Goal: Information Seeking & Learning: Learn about a topic

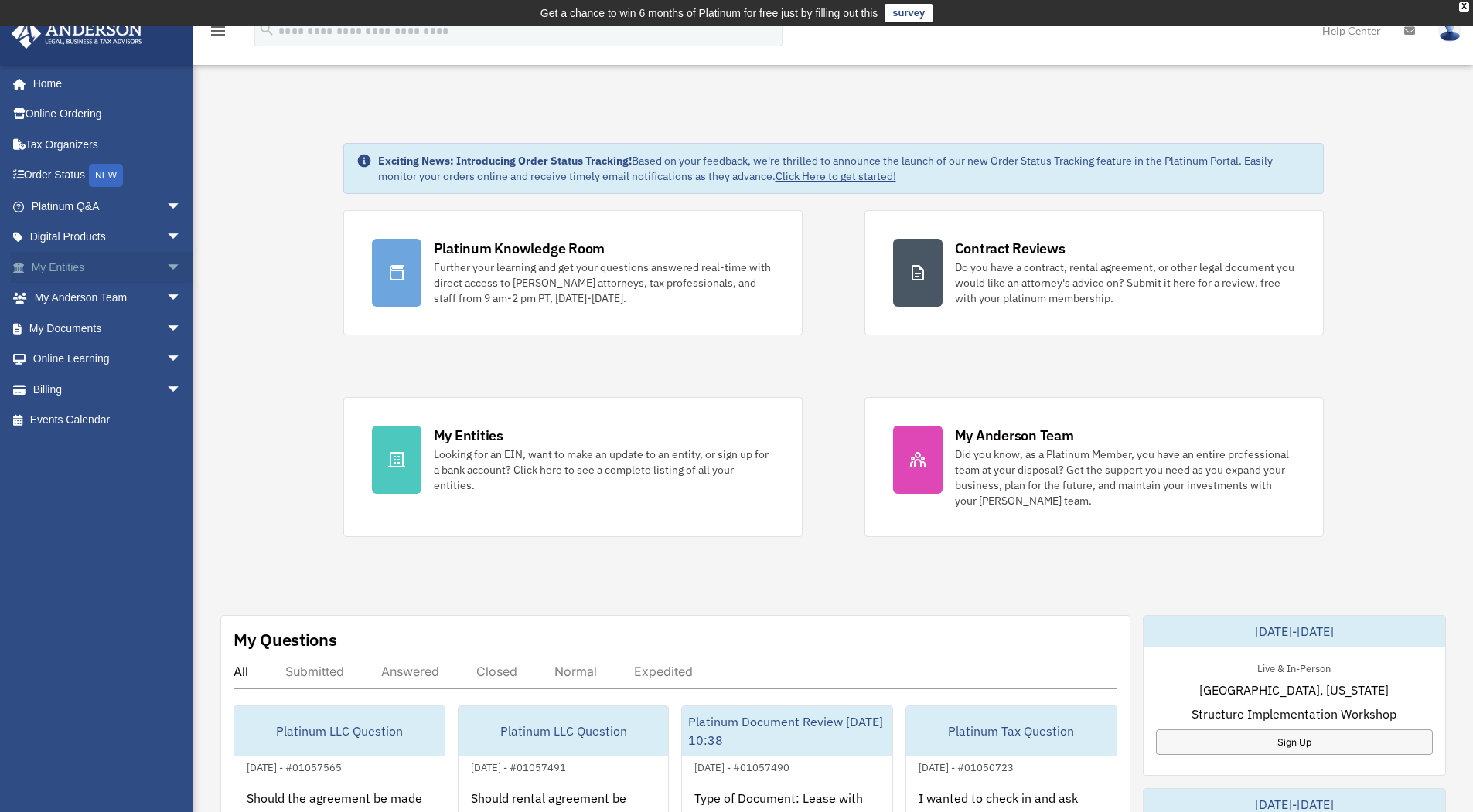
click at [70, 262] on link "My Entities arrow_drop_down" at bounding box center [107, 267] width 194 height 31
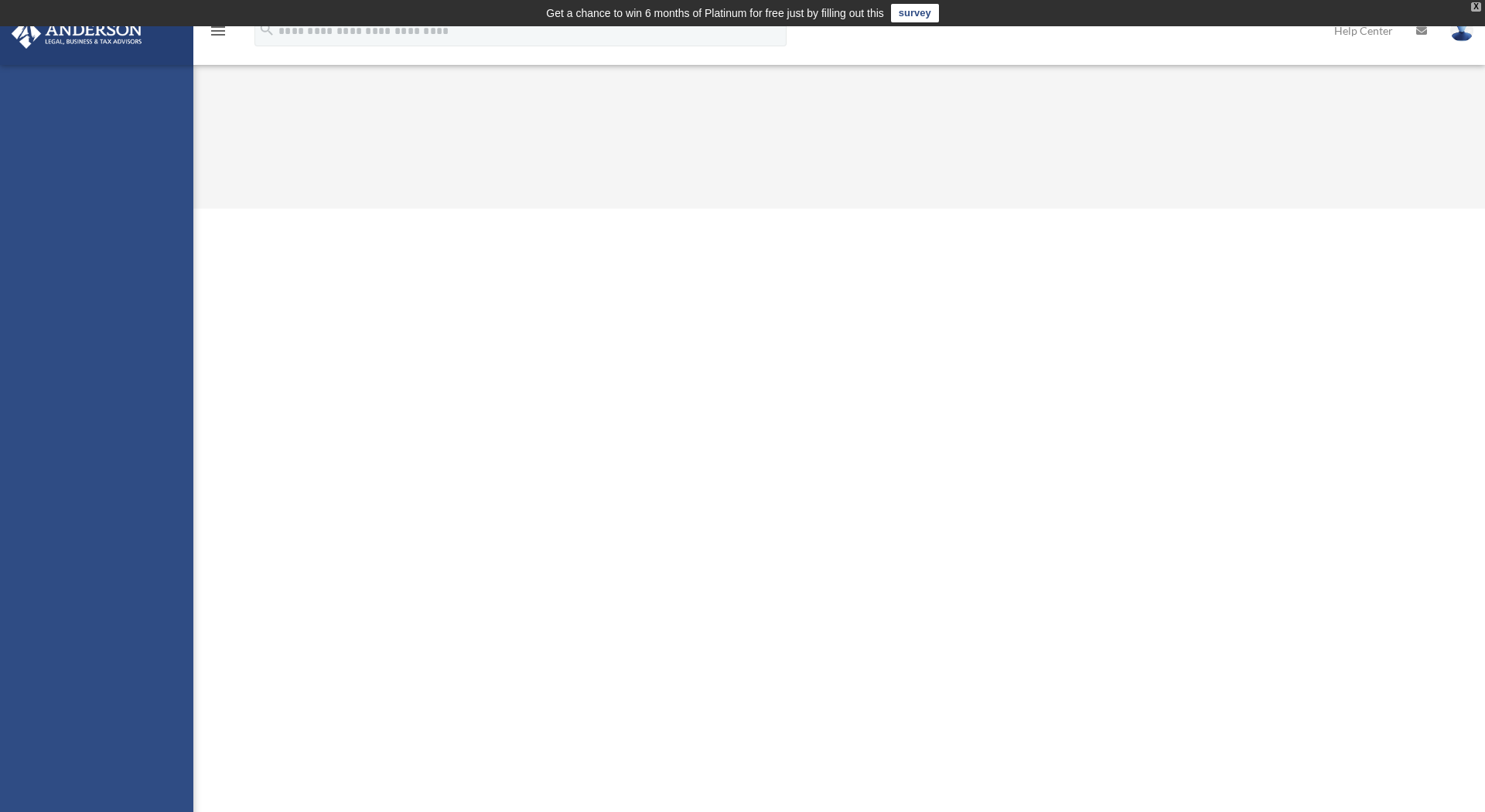
click at [1477, 8] on div "X" at bounding box center [1475, 6] width 10 height 9
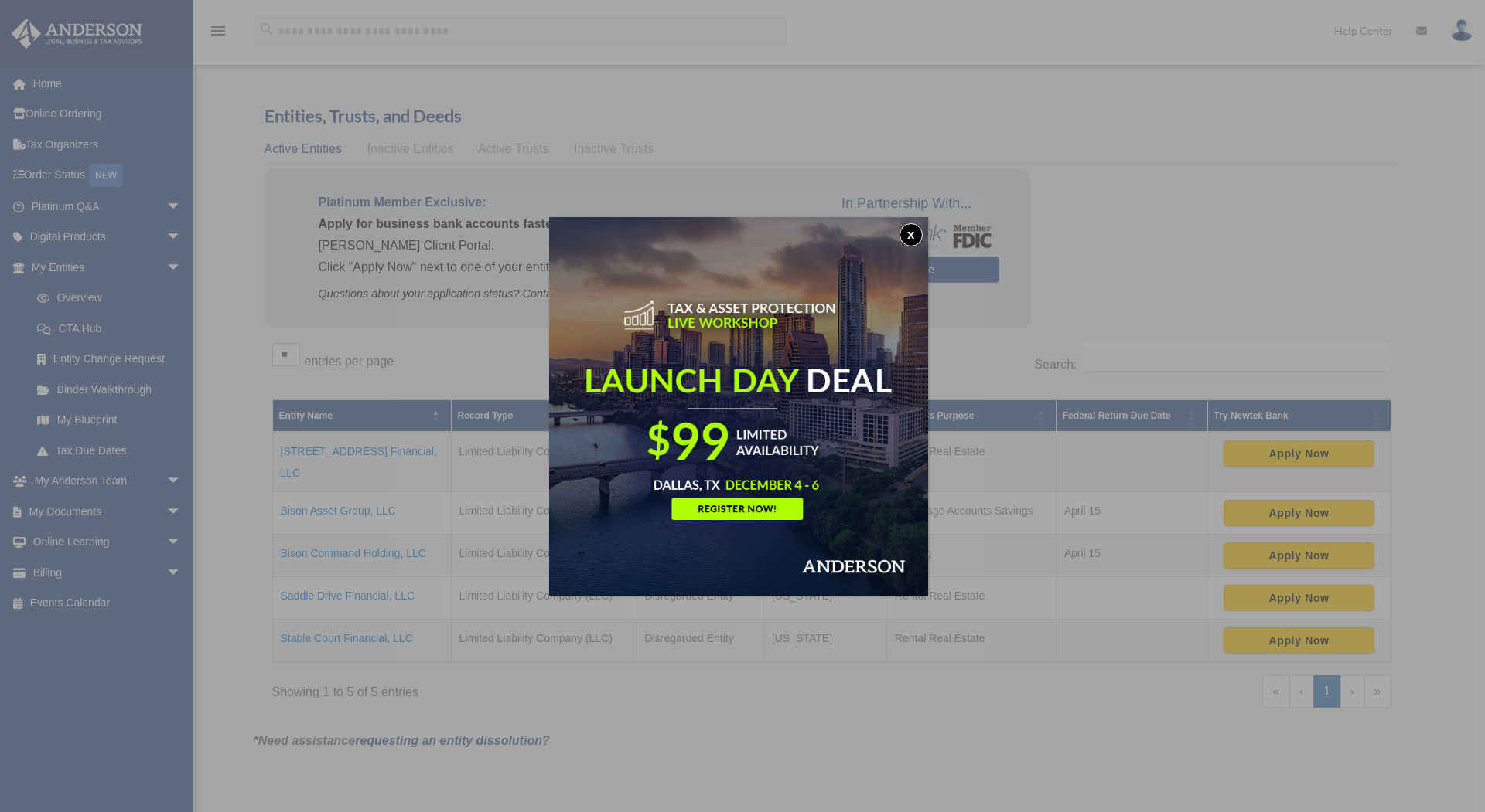
drag, startPoint x: 910, startPoint y: 240, endPoint x: 896, endPoint y: 244, distance: 14.6
click at [910, 240] on button "x" at bounding box center [911, 235] width 24 height 24
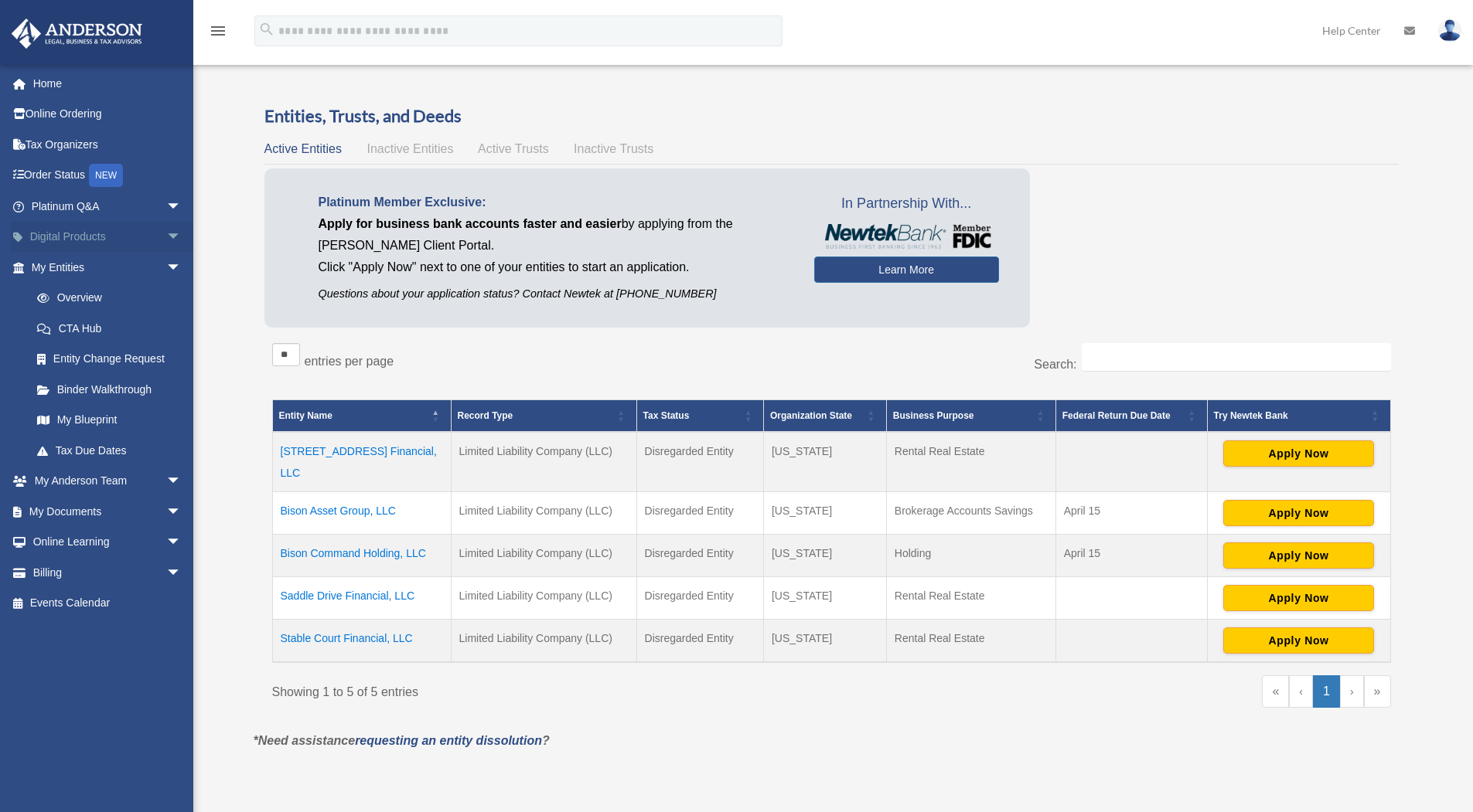
click at [167, 238] on span "arrow_drop_down" at bounding box center [182, 237] width 31 height 32
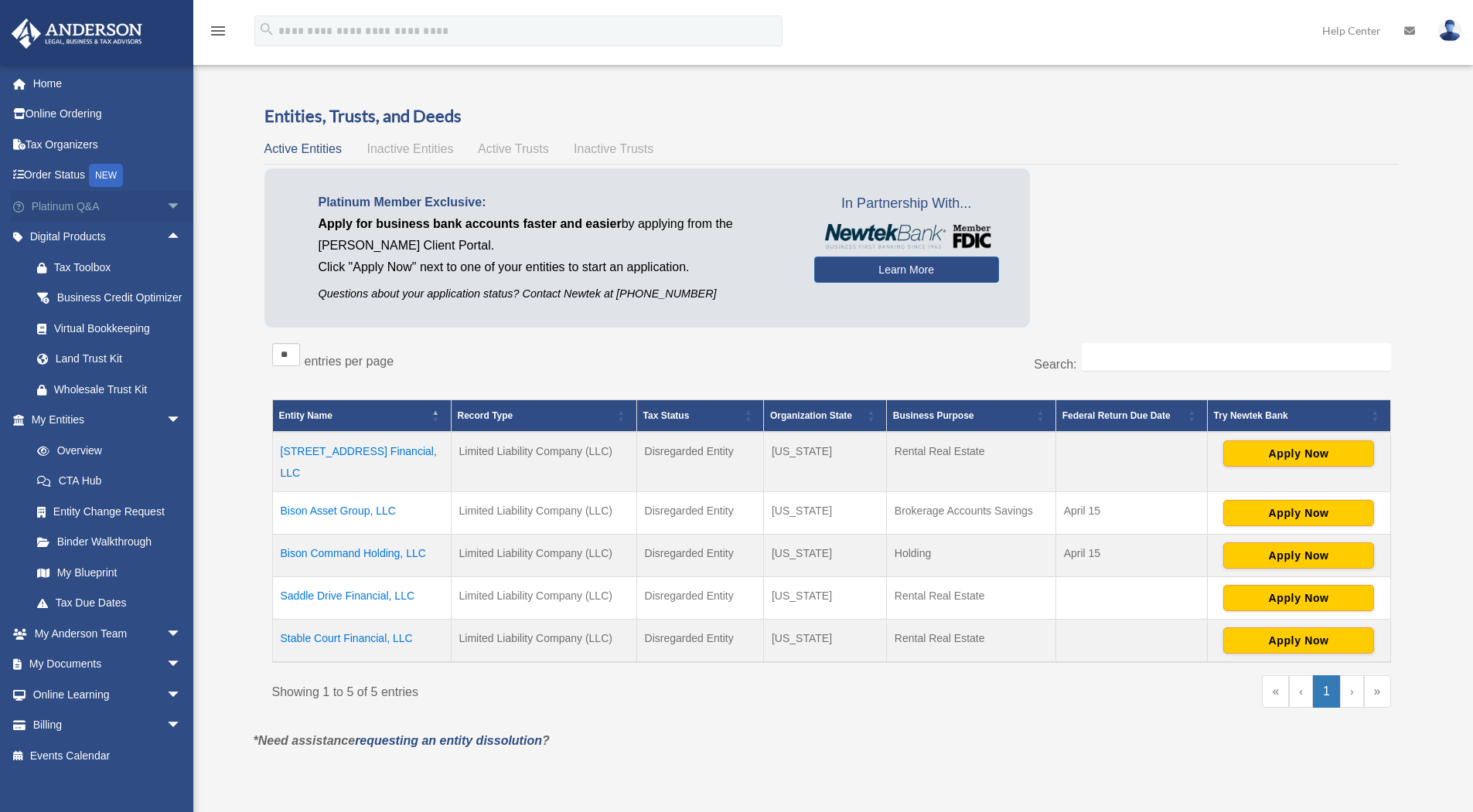
click at [167, 205] on span "arrow_drop_down" at bounding box center [182, 206] width 31 height 32
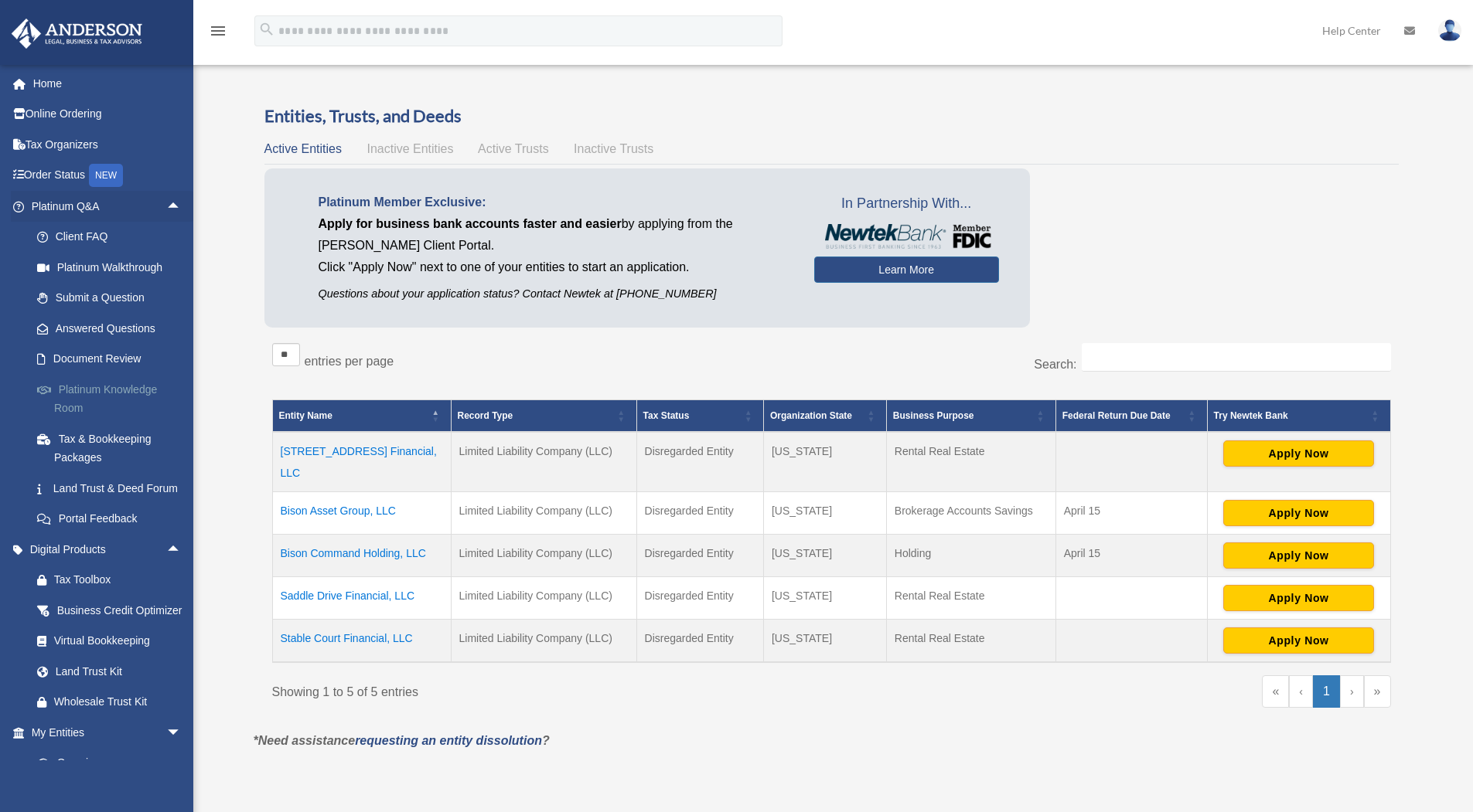
click at [132, 389] on link "Platinum Knowledge Room" at bounding box center [114, 399] width 184 height 50
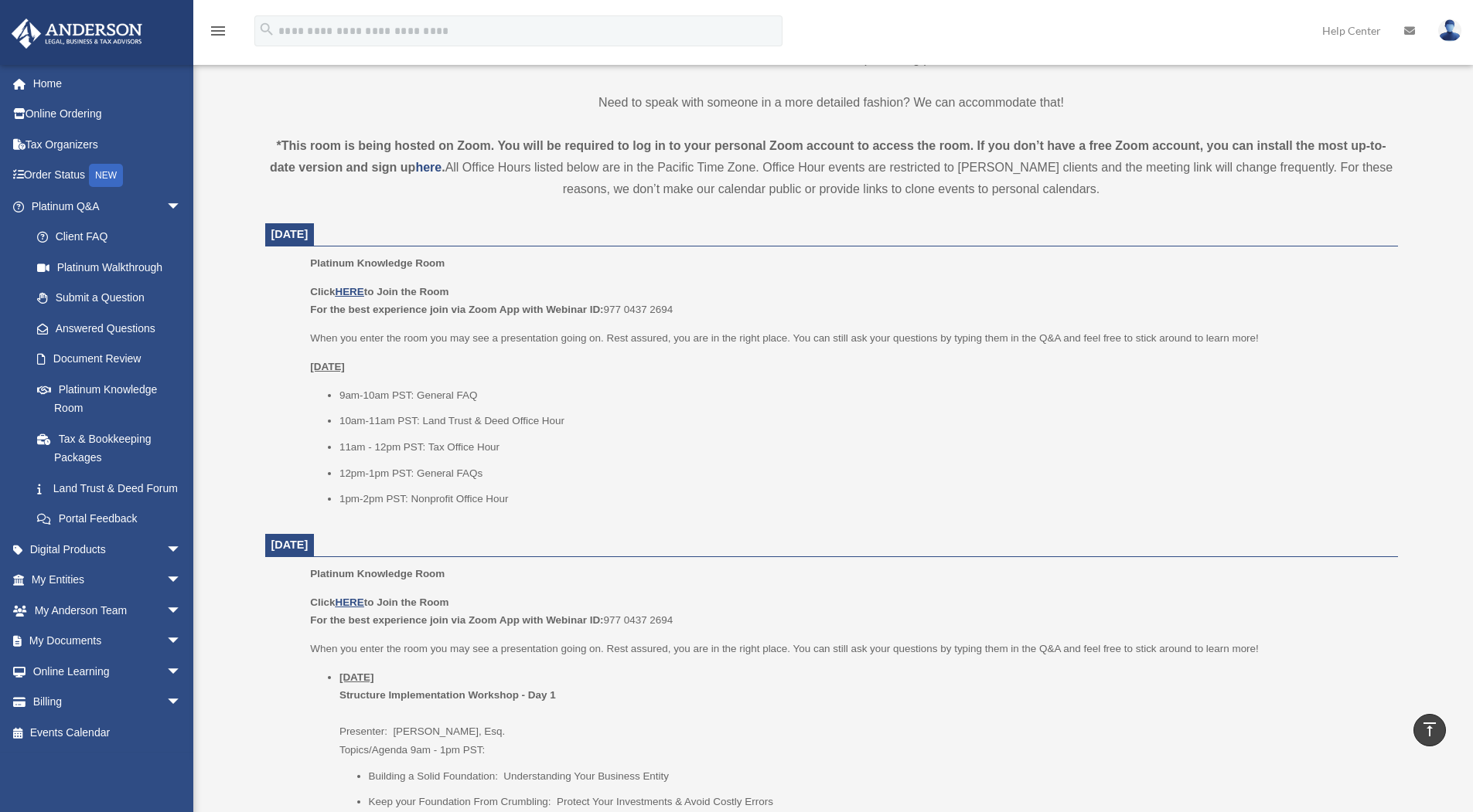
scroll to position [464, 0]
click at [356, 286] on u "HERE" at bounding box center [349, 291] width 28 height 11
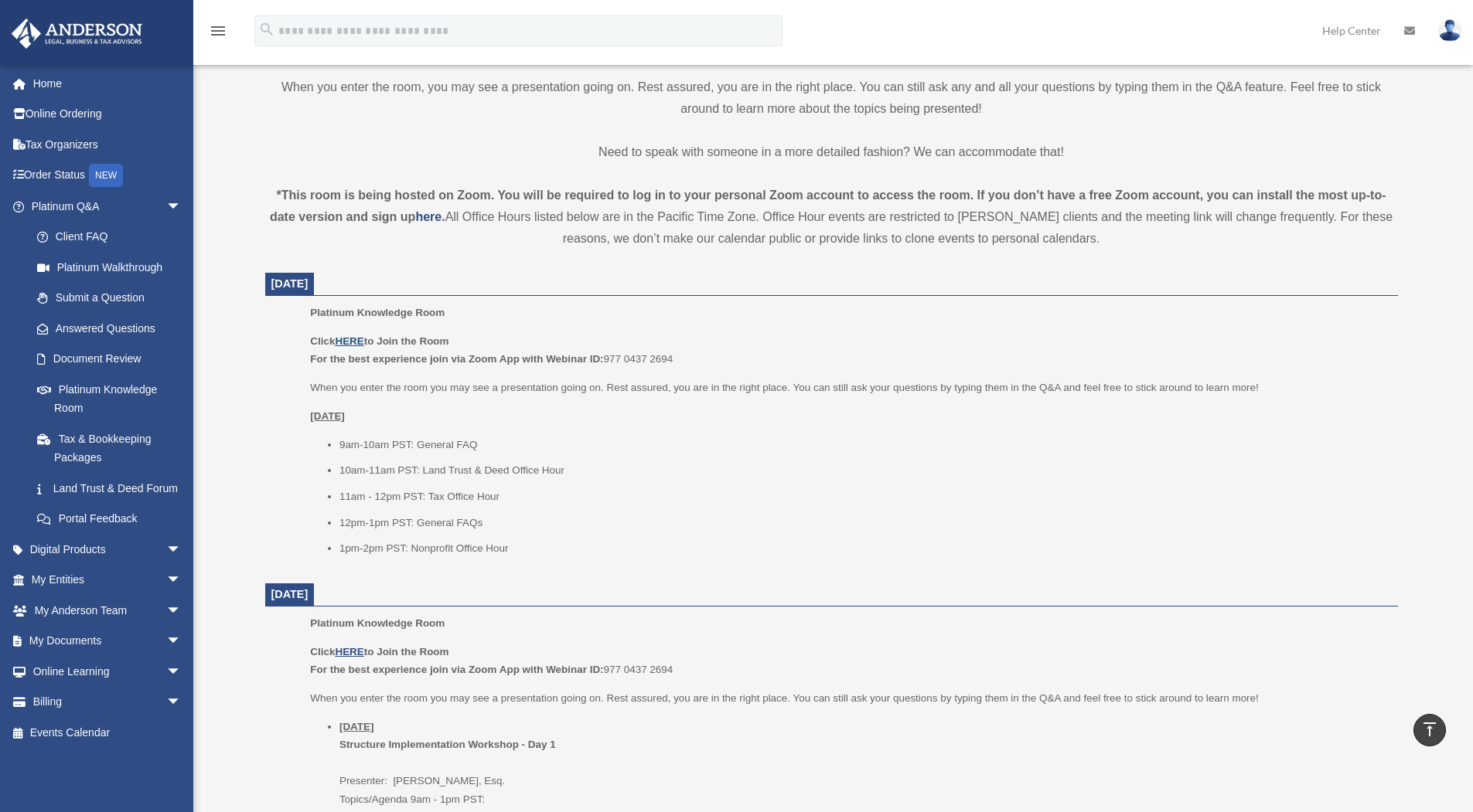
scroll to position [387, 0]
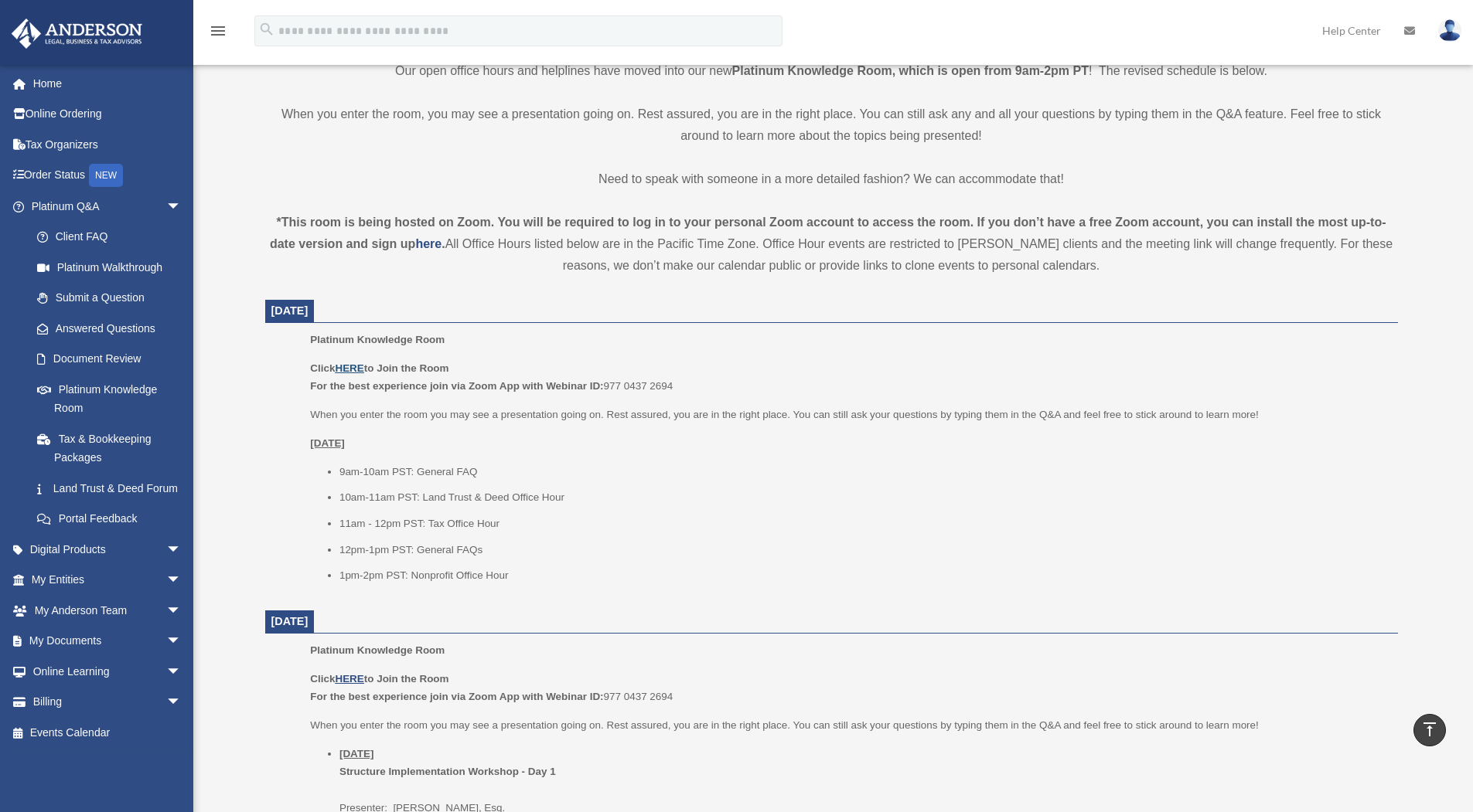
click at [356, 364] on u "HERE" at bounding box center [349, 368] width 28 height 11
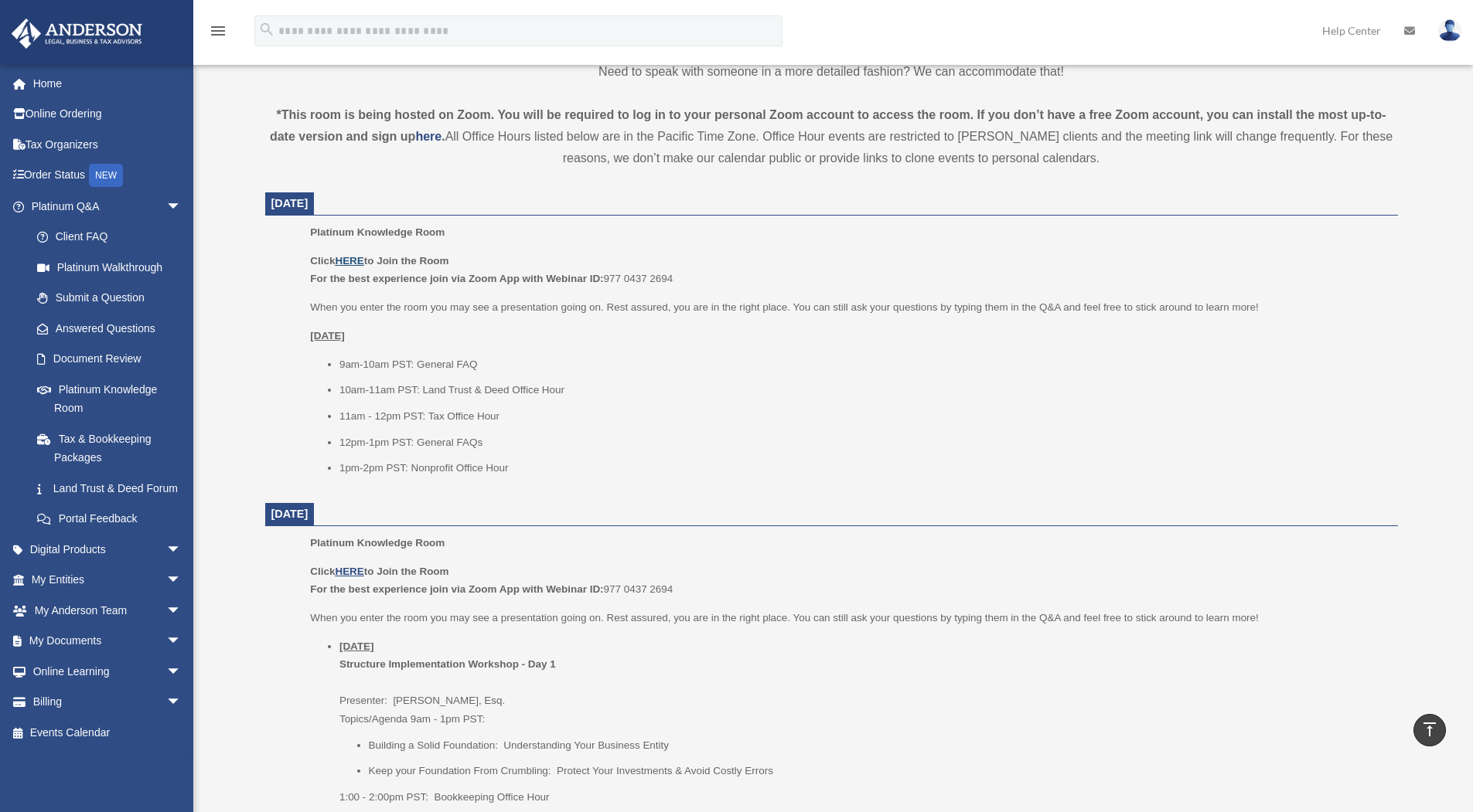
scroll to position [541, 0]
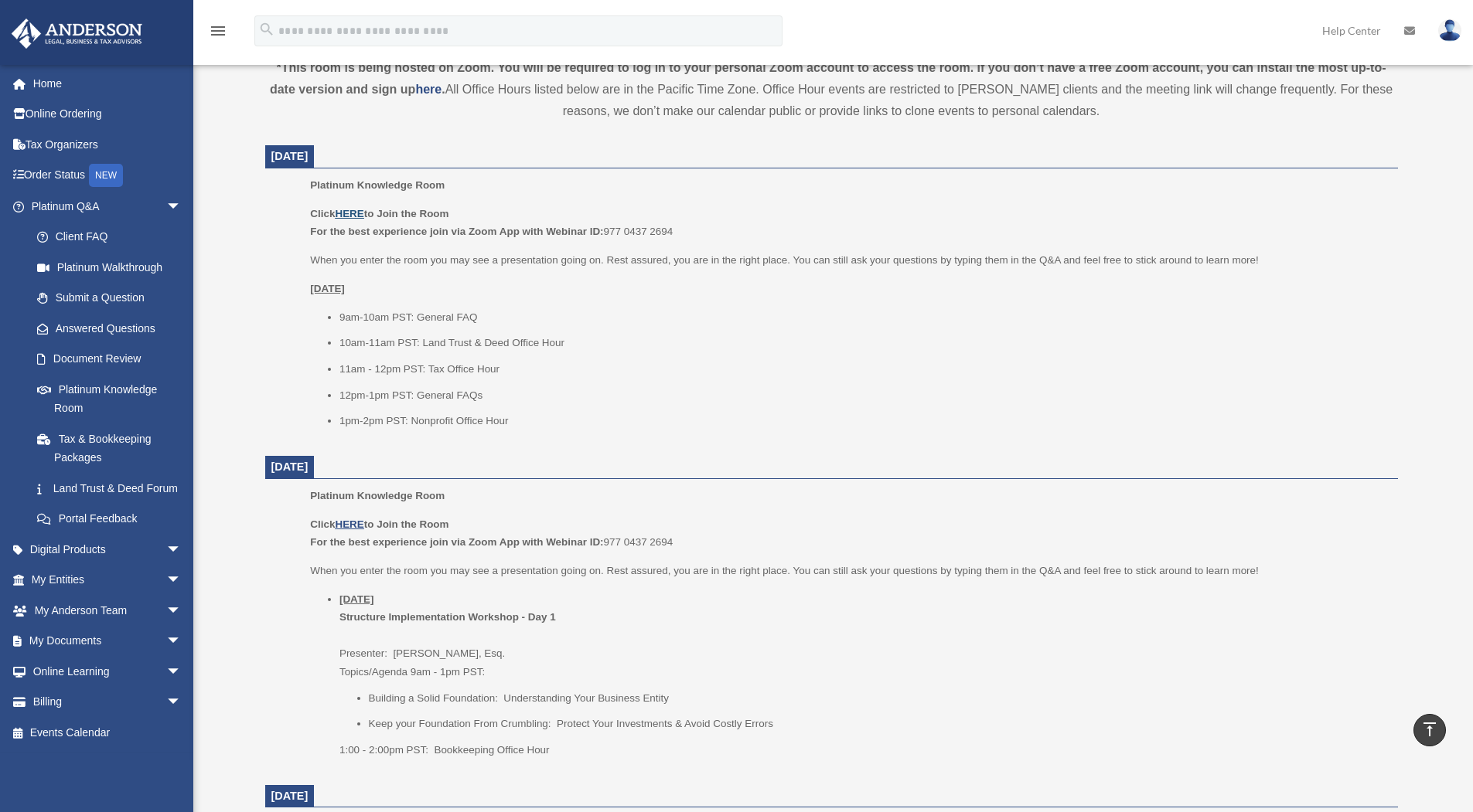
click at [361, 213] on u "HERE" at bounding box center [349, 214] width 28 height 11
click at [359, 208] on u "HERE" at bounding box center [349, 214] width 28 height 11
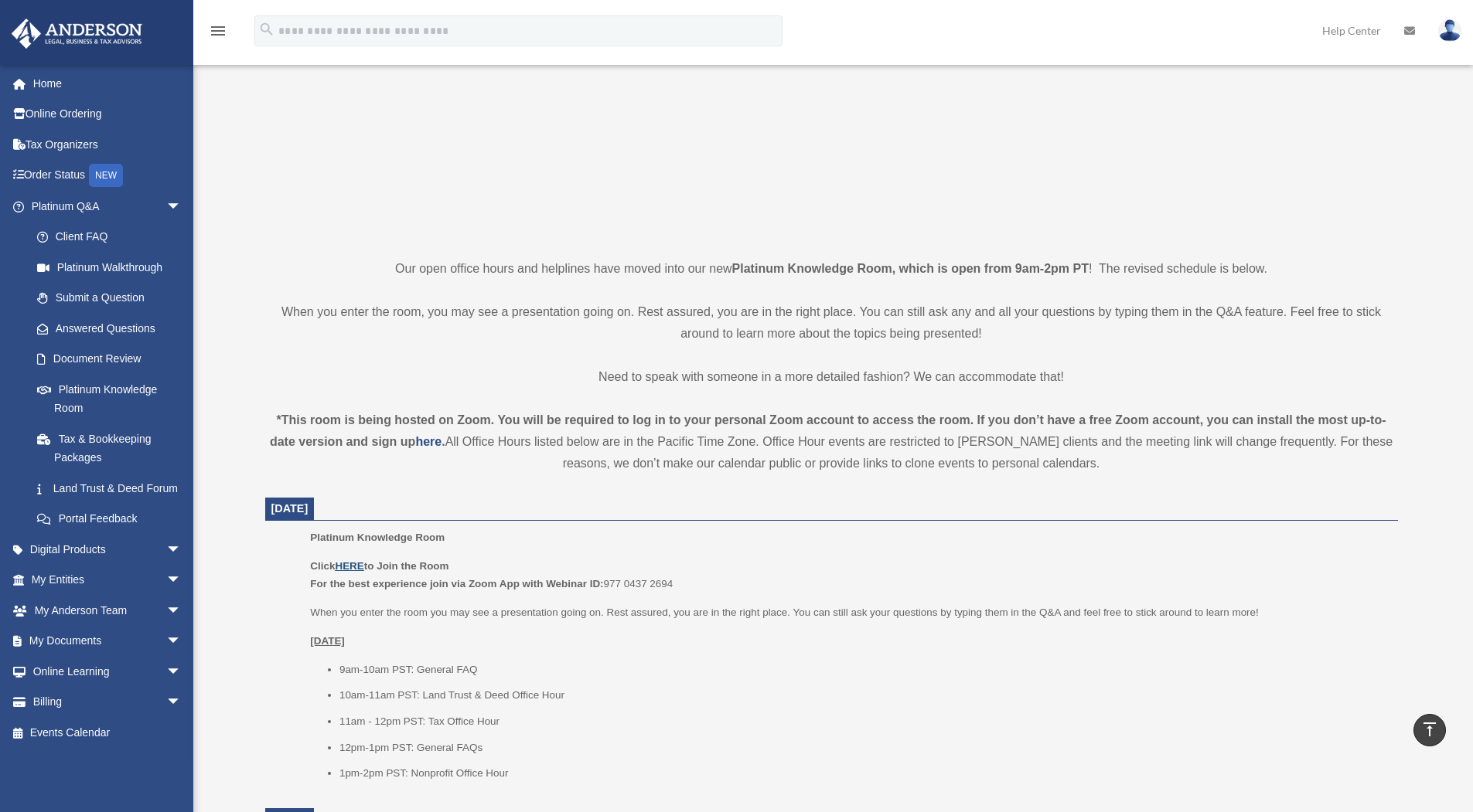
scroll to position [154, 0]
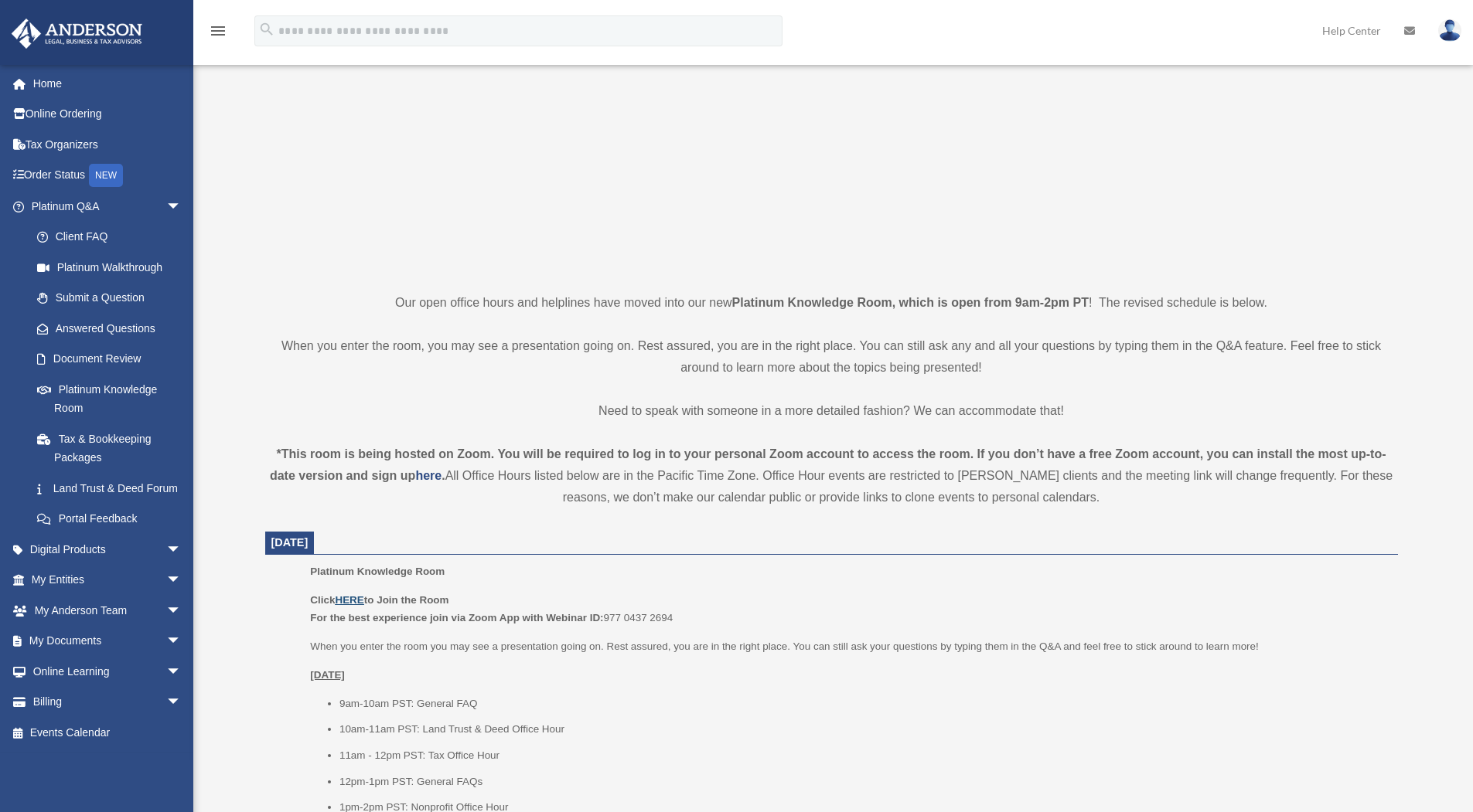
click at [343, 600] on u "HERE" at bounding box center [349, 600] width 28 height 11
click at [358, 602] on u "HERE" at bounding box center [349, 600] width 28 height 11
